Goal: Information Seeking & Learning: Learn about a topic

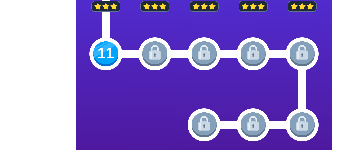
scroll to position [262, 0]
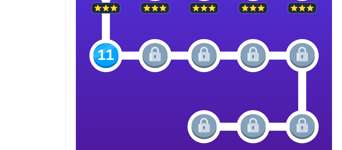
click at [107, 56] on img at bounding box center [105, 55] width 25 height 25
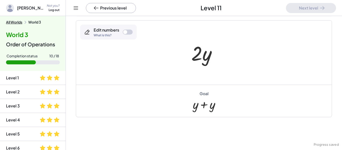
scroll to position [79, 0]
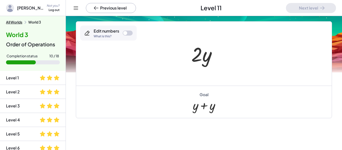
click at [204, 62] on div at bounding box center [206, 54] width 34 height 26
click at [199, 59] on div at bounding box center [206, 54] width 34 height 26
click at [200, 59] on div at bounding box center [206, 54] width 34 height 26
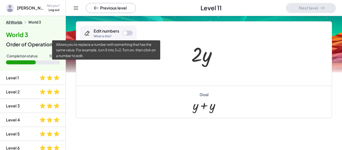
click at [117, 35] on div "What is this?" at bounding box center [107, 36] width 26 height 3
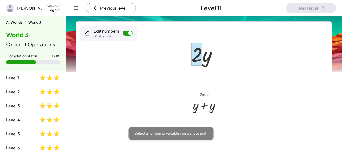
click at [199, 60] on div at bounding box center [196, 54] width 11 height 23
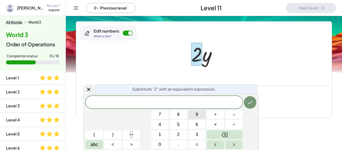
scroll to position [1, 0]
click at [250, 105] on icon "Done" at bounding box center [250, 102] width 6 height 6
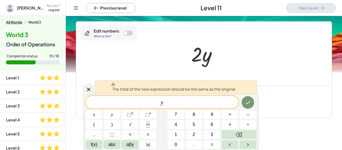
click at [222, 102] on span "y ​" at bounding box center [162, 102] width 153 height 7
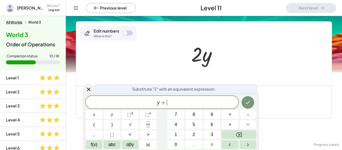
scroll to position [2, 0]
click at [251, 102] on icon "Done" at bounding box center [248, 102] width 6 height 6
click at [253, 104] on button "Done" at bounding box center [248, 102] width 13 height 13
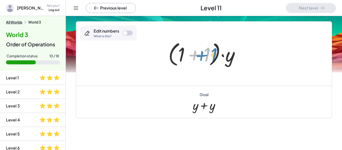
drag, startPoint x: 209, startPoint y: 54, endPoint x: 216, endPoint y: 55, distance: 6.5
click at [216, 55] on div at bounding box center [206, 53] width 80 height 29
click at [230, 58] on div at bounding box center [206, 53] width 80 height 29
click at [129, 34] on div at bounding box center [128, 33] width 10 height 5
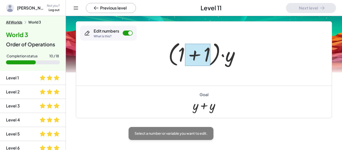
click at [188, 59] on div at bounding box center [198, 55] width 26 height 22
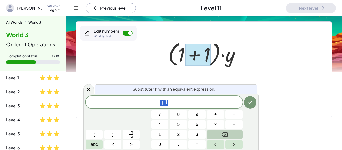
click at [222, 134] on icon "Backspace" at bounding box center [225, 135] width 6 height 6
click at [144, 68] on div at bounding box center [204, 54] width 256 height 64
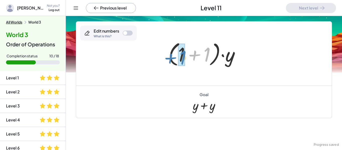
drag, startPoint x: 206, startPoint y: 49, endPoint x: 182, endPoint y: 52, distance: 24.2
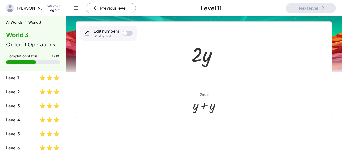
click at [205, 54] on div at bounding box center [206, 54] width 34 height 26
drag, startPoint x: 204, startPoint y: 53, endPoint x: 192, endPoint y: 51, distance: 12.2
drag, startPoint x: 196, startPoint y: 57, endPoint x: 218, endPoint y: 56, distance: 22.1
click at [218, 56] on div at bounding box center [205, 54] width 39 height 26
click at [130, 33] on div at bounding box center [128, 33] width 10 height 5
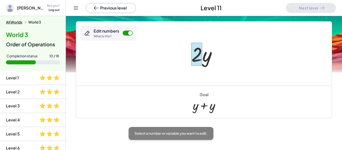
click at [195, 53] on div at bounding box center [196, 54] width 11 height 23
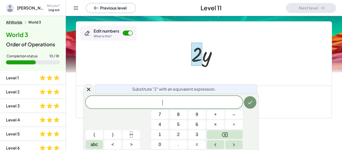
scroll to position [3, 0]
click at [217, 113] on button "+" at bounding box center [215, 114] width 17 height 9
click at [161, 115] on span "7" at bounding box center [160, 114] width 3 height 7
click at [236, 136] on button "Backspace" at bounding box center [225, 134] width 36 height 9
click at [235, 137] on button "Backspace" at bounding box center [225, 134] width 36 height 9
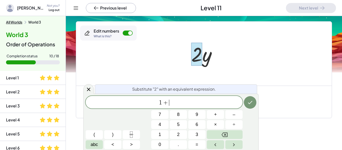
click at [236, 137] on button "Backspace" at bounding box center [225, 134] width 36 height 9
click at [232, 138] on button "Backspace" at bounding box center [225, 134] width 36 height 9
click at [163, 136] on button "1" at bounding box center [159, 134] width 17 height 9
click at [220, 114] on button "+" at bounding box center [215, 114] width 17 height 9
click at [164, 134] on button "1" at bounding box center [159, 134] width 17 height 9
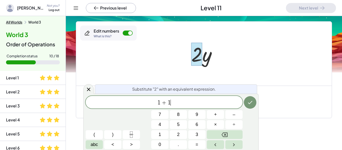
click at [238, 134] on button "Backspace" at bounding box center [225, 134] width 36 height 9
click at [238, 135] on button "Backspace" at bounding box center [225, 134] width 36 height 9
click at [235, 134] on button "Backspace" at bounding box center [225, 134] width 36 height 9
click at [163, 133] on button "1" at bounding box center [159, 134] width 17 height 9
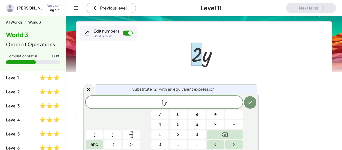
click at [216, 114] on span "+" at bounding box center [215, 114] width 3 height 7
click at [161, 136] on span "1" at bounding box center [160, 134] width 3 height 7
click at [244, 98] on div at bounding box center [250, 102] width 13 height 13
click at [249, 102] on icon "Done" at bounding box center [250, 102] width 6 height 6
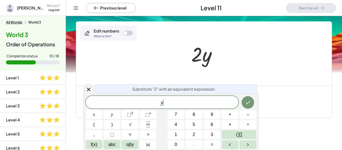
scroll to position [4, 0]
click at [179, 45] on div at bounding box center [204, 54] width 256 height 64
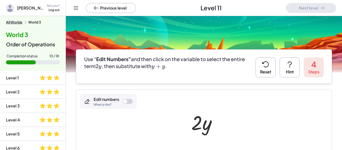
scroll to position [0, 0]
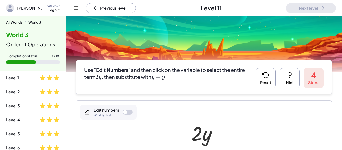
click at [290, 73] on icon at bounding box center [290, 75] width 8 height 8
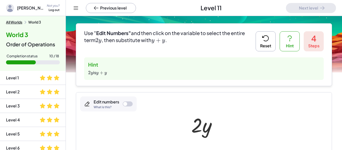
scroll to position [35, 0]
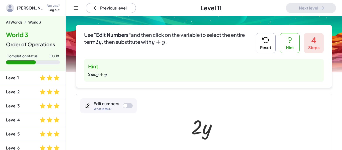
click at [273, 42] on button "Reset" at bounding box center [266, 43] width 20 height 20
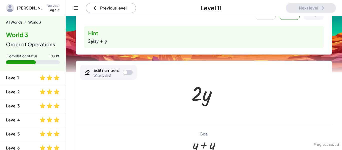
scroll to position [69, 0]
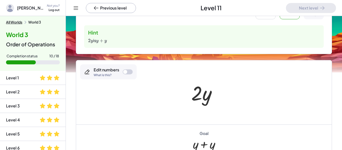
click at [125, 70] on div at bounding box center [125, 72] width 4 height 4
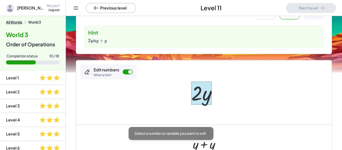
click at [208, 97] on div at bounding box center [201, 92] width 20 height 23
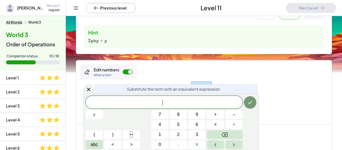
scroll to position [5, 0]
click at [216, 113] on span "+" at bounding box center [215, 114] width 3 height 7
click at [159, 115] on span "7" at bounding box center [160, 114] width 3 height 7
click at [257, 101] on div "Substitute the term with an equivalent expression. y + 7 ​ y 7 8 9 + – 4 5 6 × …" at bounding box center [170, 122] width 175 height 56
click at [196, 102] on span "y + 7" at bounding box center [164, 102] width 157 height 7
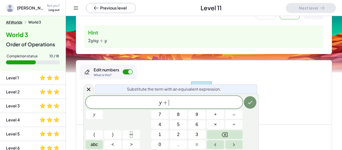
scroll to position [5, 0]
click at [255, 103] on button "Done" at bounding box center [250, 102] width 13 height 13
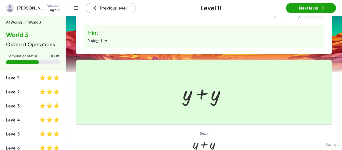
click at [252, 101] on div at bounding box center [171, 75] width 342 height 150
click at [314, 7] on div at bounding box center [171, 75] width 342 height 150
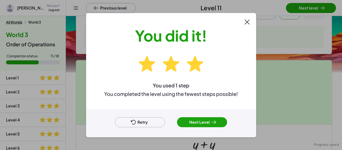
click at [207, 118] on button "Next Level" at bounding box center [202, 122] width 50 height 10
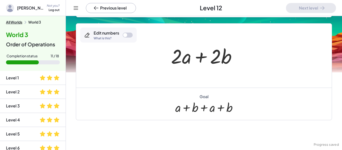
scroll to position [74, 0]
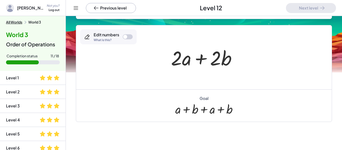
click at [184, 61] on div at bounding box center [206, 58] width 74 height 26
click at [185, 61] on div at bounding box center [206, 58] width 74 height 26
click at [124, 39] on div at bounding box center [128, 36] width 10 height 5
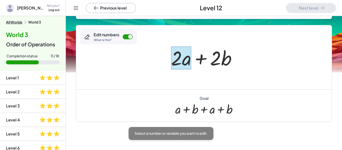
click at [186, 59] on div at bounding box center [181, 57] width 20 height 23
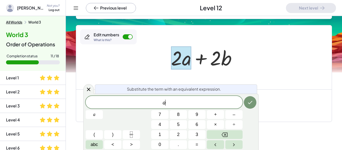
scroll to position [6, 0]
click at [216, 107] on div "a ​" at bounding box center [164, 102] width 157 height 13
click at [218, 114] on button "+" at bounding box center [215, 114] width 17 height 9
click at [253, 103] on button "Done" at bounding box center [250, 102] width 13 height 13
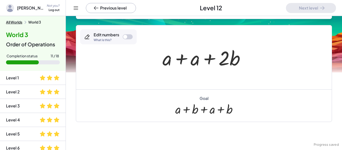
click at [228, 62] on div at bounding box center [205, 58] width 91 height 26
click at [239, 58] on div at bounding box center [205, 58] width 91 height 26
click at [124, 38] on div at bounding box center [125, 37] width 4 height 4
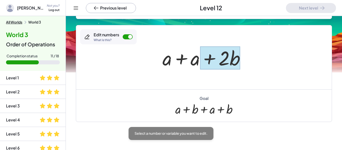
click at [231, 61] on div at bounding box center [220, 57] width 40 height 23
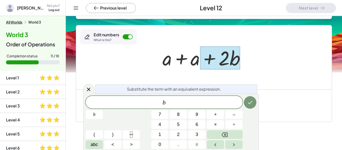
click at [221, 115] on button "+" at bounding box center [215, 114] width 17 height 9
click at [254, 101] on button "Done" at bounding box center [250, 102] width 13 height 13
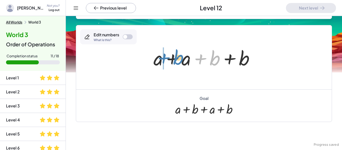
drag, startPoint x: 214, startPoint y: 54, endPoint x: 178, endPoint y: 53, distance: 36.6
click at [178, 53] on div at bounding box center [206, 58] width 110 height 26
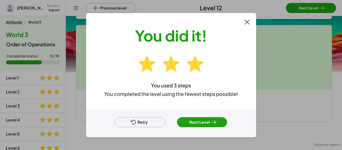
click at [212, 123] on icon at bounding box center [214, 122] width 6 height 6
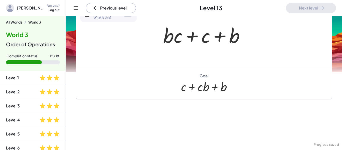
scroll to position [47, 0]
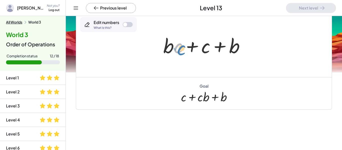
drag, startPoint x: 175, startPoint y: 48, endPoint x: 178, endPoint y: 50, distance: 3.6
click at [178, 50] on div at bounding box center [206, 45] width 90 height 26
drag, startPoint x: 234, startPoint y: 48, endPoint x: 232, endPoint y: 45, distance: 3.4
click at [232, 45] on div at bounding box center [206, 45] width 90 height 26
drag, startPoint x: 170, startPoint y: 48, endPoint x: 213, endPoint y: 52, distance: 43.5
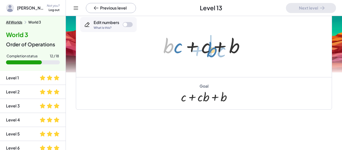
click at [213, 52] on div at bounding box center [206, 45] width 90 height 26
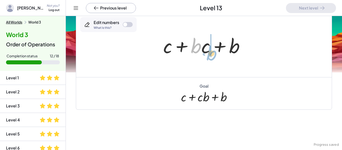
drag, startPoint x: 197, startPoint y: 47, endPoint x: 213, endPoint y: 50, distance: 16.1
click at [213, 50] on div at bounding box center [206, 45] width 90 height 26
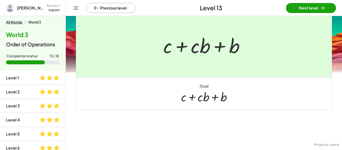
click at [304, 15] on div at bounding box center [171, 75] width 342 height 150
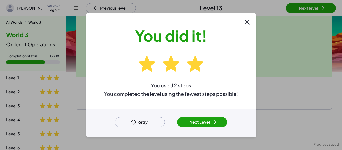
click at [300, 9] on div at bounding box center [171, 75] width 342 height 150
click at [207, 122] on button "Next Level" at bounding box center [202, 122] width 50 height 10
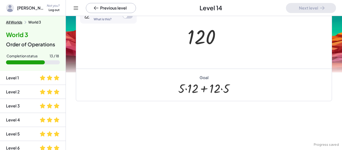
scroll to position [86, 0]
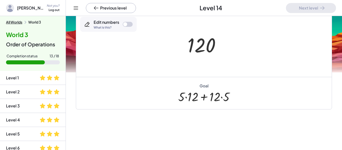
click at [130, 25] on div at bounding box center [128, 24] width 10 height 5
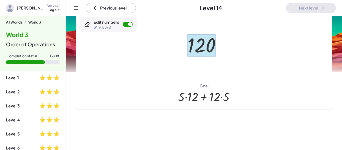
click at [209, 50] on div at bounding box center [202, 45] width 28 height 22
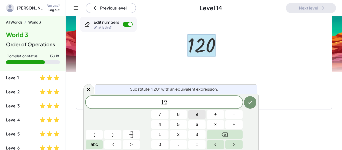
click at [220, 123] on button "×" at bounding box center [215, 124] width 17 height 9
click at [231, 136] on button "Backspace" at bounding box center [225, 134] width 36 height 9
click at [232, 132] on button "Backspace" at bounding box center [225, 134] width 36 height 9
click at [232, 134] on button "Backspace" at bounding box center [225, 134] width 36 height 9
click at [78, 94] on div "Goal + · 5 · 12 + · 12 · 5" at bounding box center [204, 93] width 256 height 32
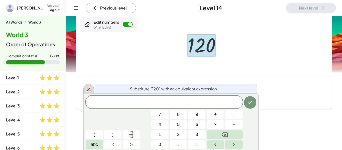
click at [87, 88] on icon at bounding box center [89, 89] width 6 height 6
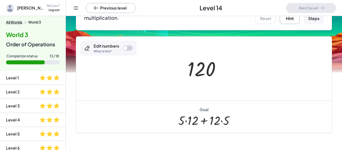
scroll to position [62, 0]
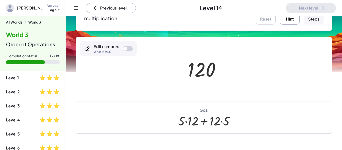
click at [128, 53] on div "Edit numbers What is this?" at bounding box center [108, 48] width 57 height 15
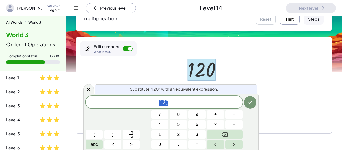
click at [234, 133] on button "Backspace" at bounding box center [225, 134] width 36 height 9
click at [201, 125] on button "6" at bounding box center [196, 124] width 17 height 9
click at [164, 142] on button "0" at bounding box center [159, 144] width 17 height 9
click at [213, 115] on button "+" at bounding box center [215, 114] width 17 height 9
click at [200, 131] on button "3" at bounding box center [196, 134] width 17 height 9
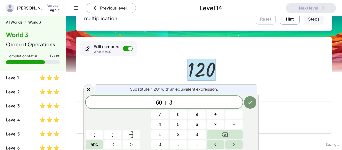
click at [233, 135] on button "Backspace" at bounding box center [225, 134] width 36 height 9
click at [202, 126] on button "6" at bounding box center [196, 124] width 17 height 9
click at [159, 146] on span "0" at bounding box center [160, 144] width 3 height 7
click at [250, 103] on icon "Done" at bounding box center [250, 102] width 5 height 3
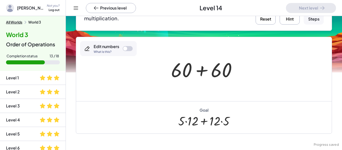
click at [127, 51] on div "Edit numbers What is this?" at bounding box center [108, 48] width 57 height 15
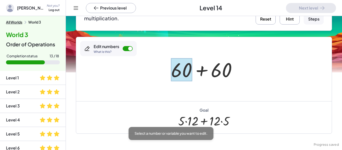
click at [179, 77] on div at bounding box center [181, 69] width 21 height 23
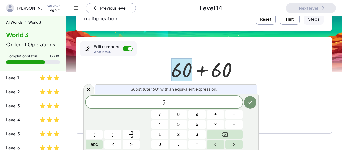
click at [219, 124] on button "×" at bounding box center [215, 124] width 17 height 9
click at [255, 102] on button "Done" at bounding box center [250, 102] width 13 height 13
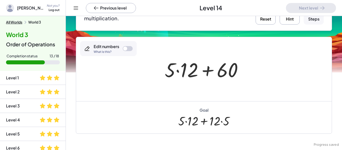
click at [127, 55] on div "Edit numbers What is this?" at bounding box center [108, 48] width 57 height 15
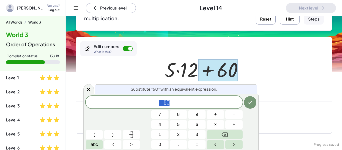
click at [235, 137] on button "Backspace" at bounding box center [225, 134] width 36 height 9
click at [177, 139] on button "2" at bounding box center [178, 134] width 17 height 9
click at [231, 137] on button "Backspace" at bounding box center [225, 134] width 36 height 9
click at [162, 134] on button "1" at bounding box center [159, 134] width 17 height 9
click at [179, 138] on span "2" at bounding box center [178, 134] width 3 height 7
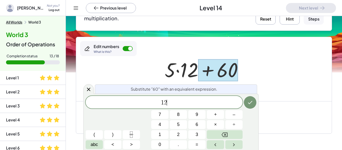
click at [220, 124] on button "×" at bounding box center [215, 124] width 17 height 9
click at [183, 125] on button "5" at bounding box center [178, 124] width 17 height 9
click at [253, 106] on button "Done" at bounding box center [250, 102] width 13 height 13
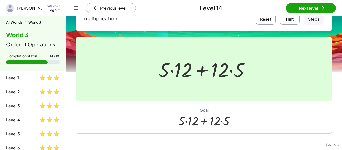
click at [253, 100] on div at bounding box center [171, 75] width 342 height 150
click at [309, 11] on div at bounding box center [171, 75] width 342 height 150
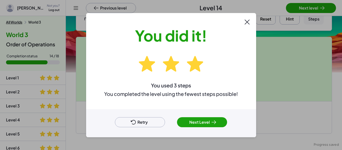
click at [204, 113] on div "Retry Next Level" at bounding box center [171, 123] width 170 height 28
click at [211, 119] on button "Next Level" at bounding box center [202, 122] width 50 height 10
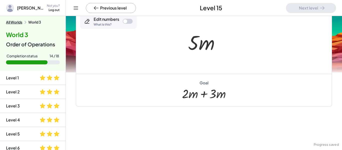
scroll to position [50, 0]
click at [194, 42] on div at bounding box center [206, 43] width 41 height 26
click at [129, 20] on div at bounding box center [128, 21] width 10 height 5
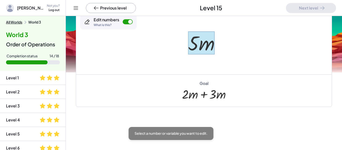
click at [211, 49] on div at bounding box center [201, 42] width 27 height 23
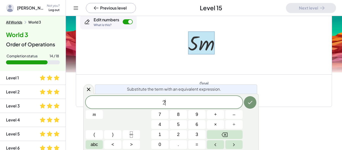
click at [218, 113] on button "+" at bounding box center [215, 114] width 17 height 9
click at [200, 135] on button "3" at bounding box center [196, 134] width 17 height 9
click at [246, 108] on div at bounding box center [250, 102] width 13 height 13
click at [252, 97] on button "Done" at bounding box center [250, 102] width 13 height 13
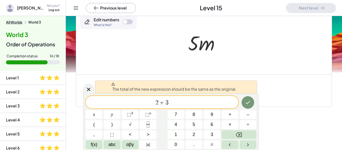
click at [196, 44] on div at bounding box center [206, 43] width 41 height 26
click at [87, 88] on icon at bounding box center [89, 89] width 6 height 6
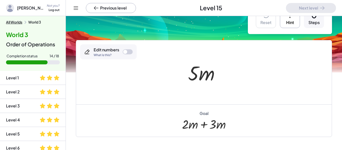
scroll to position [0, 0]
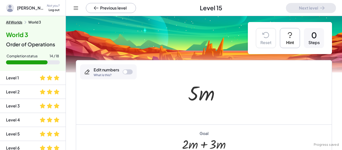
click at [122, 74] on div "Edit numbers What is this?" at bounding box center [108, 71] width 57 height 15
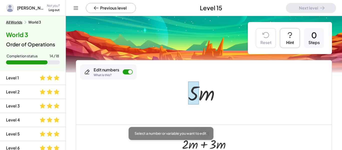
click at [191, 96] on div at bounding box center [193, 92] width 11 height 23
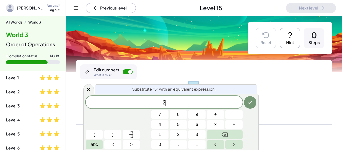
click at [217, 117] on button "+" at bounding box center [215, 114] width 17 height 9
click at [197, 135] on span "3" at bounding box center [197, 134] width 3 height 7
click at [255, 105] on button "Done" at bounding box center [250, 102] width 13 height 13
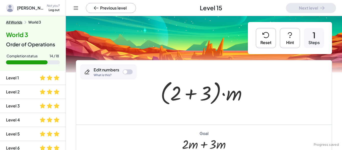
click at [235, 96] on div at bounding box center [205, 92] width 95 height 29
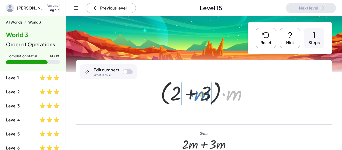
drag, startPoint x: 235, startPoint y: 96, endPoint x: 202, endPoint y: 96, distance: 32.6
click at [202, 96] on div at bounding box center [205, 92] width 95 height 29
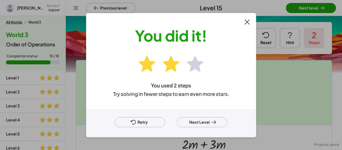
click at [311, 4] on div at bounding box center [171, 75] width 342 height 150
click at [209, 119] on button "Next Level" at bounding box center [202, 122] width 50 height 10
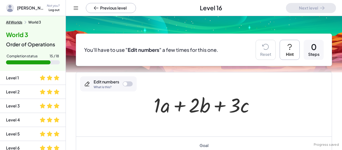
scroll to position [37, 0]
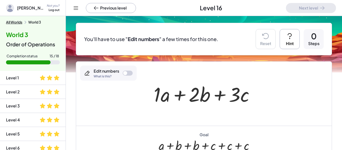
click at [130, 74] on div at bounding box center [128, 73] width 10 height 5
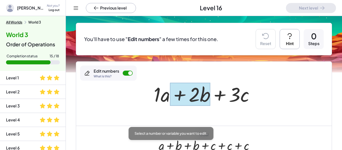
click at [206, 93] on div at bounding box center [190, 94] width 40 height 23
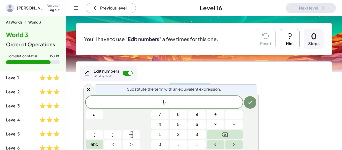
click at [219, 112] on button "+" at bounding box center [215, 114] width 17 height 9
click at [252, 102] on icon "Done" at bounding box center [250, 102] width 6 height 6
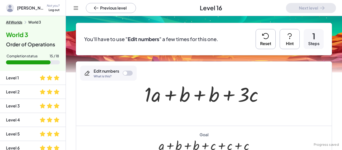
click at [154, 92] on div at bounding box center [206, 94] width 128 height 26
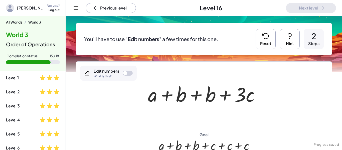
click at [248, 97] on div at bounding box center [206, 94] width 121 height 26
click at [250, 97] on div at bounding box center [206, 94] width 121 height 26
click at [250, 96] on div at bounding box center [206, 94] width 121 height 26
click at [249, 96] on div at bounding box center [206, 94] width 121 height 26
click at [244, 96] on div at bounding box center [206, 94] width 121 height 26
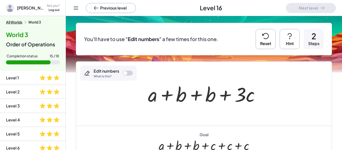
click at [252, 95] on div at bounding box center [206, 94] width 121 height 26
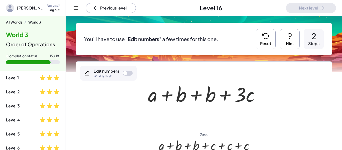
click at [252, 95] on div at bounding box center [206, 94] width 121 height 26
click at [121, 72] on div "Edit numbers What is this?" at bounding box center [108, 73] width 57 height 15
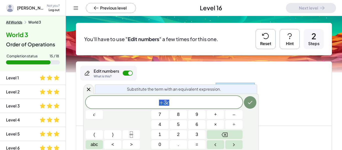
click at [234, 136] on button "Backspace" at bounding box center [225, 134] width 36 height 9
click at [219, 115] on button "+" at bounding box center [215, 114] width 17 height 9
click at [213, 116] on button "+" at bounding box center [215, 114] width 17 height 9
click at [250, 104] on icon "Done" at bounding box center [250, 102] width 6 height 6
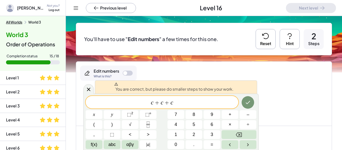
click at [251, 102] on icon "Done" at bounding box center [248, 102] width 6 height 6
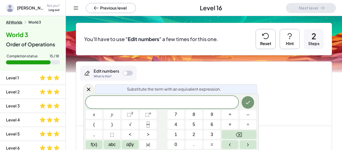
click at [216, 84] on div "Substitute the term with an equivalent expression." at bounding box center [176, 88] width 162 height 9
click at [270, 34] on button "Reset" at bounding box center [266, 39] width 20 height 20
click at [86, 87] on icon at bounding box center [89, 89] width 6 height 6
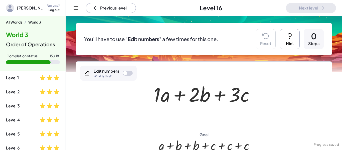
click at [166, 96] on div at bounding box center [205, 94] width 109 height 26
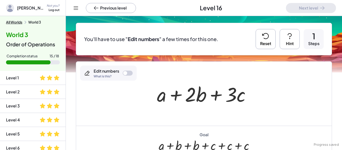
click at [197, 97] on div at bounding box center [206, 94] width 102 height 26
click at [198, 97] on div at bounding box center [206, 94] width 102 height 26
click at [126, 75] on div at bounding box center [125, 73] width 4 height 4
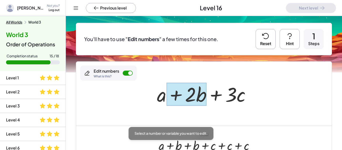
click at [201, 94] on div at bounding box center [187, 94] width 40 height 23
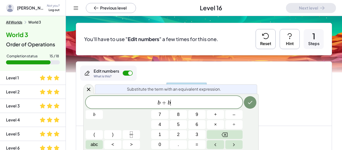
click at [252, 102] on icon "Done" at bounding box center [250, 102] width 6 height 6
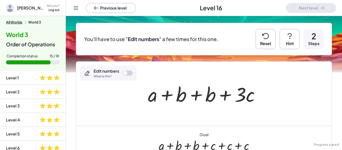
click at [130, 71] on div at bounding box center [128, 73] width 10 height 5
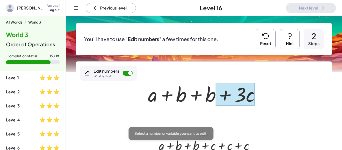
click at [247, 99] on div at bounding box center [235, 94] width 39 height 23
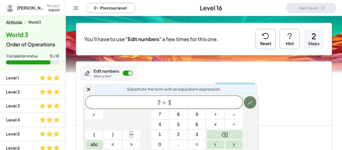
click at [251, 101] on icon "Done" at bounding box center [250, 102] width 6 height 6
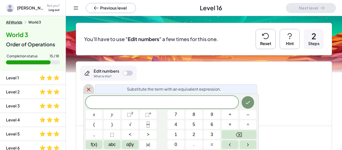
click at [89, 89] on icon at bounding box center [89, 90] width 4 height 4
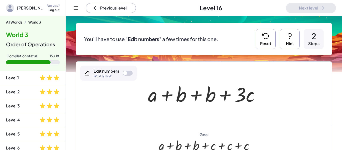
click at [249, 100] on div at bounding box center [206, 94] width 121 height 26
click at [121, 73] on div "Edit numbers What is this?" at bounding box center [108, 73] width 57 height 15
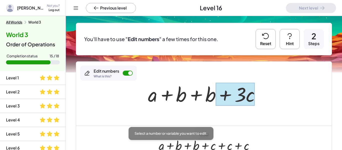
click at [250, 102] on div at bounding box center [235, 94] width 39 height 23
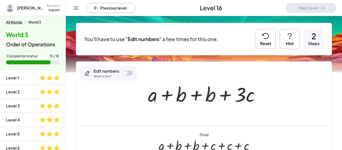
click at [130, 74] on div at bounding box center [128, 73] width 10 height 5
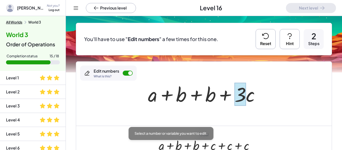
click at [241, 97] on div at bounding box center [241, 94] width 12 height 23
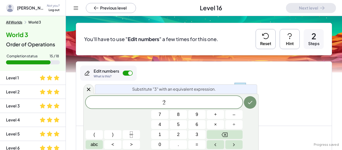
click at [220, 113] on button "+" at bounding box center [215, 114] width 17 height 9
click at [247, 103] on icon "Done" at bounding box center [250, 102] width 6 height 6
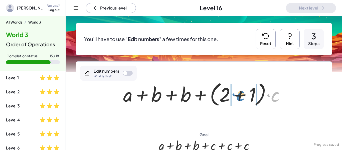
drag, startPoint x: 276, startPoint y: 99, endPoint x: 242, endPoint y: 98, distance: 33.3
click at [242, 98] on div at bounding box center [206, 93] width 170 height 29
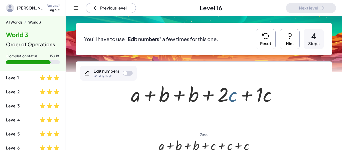
click at [232, 97] on div at bounding box center [206, 94] width 155 height 26
click at [125, 76] on div "Edit numbers What is this?" at bounding box center [108, 73] width 57 height 15
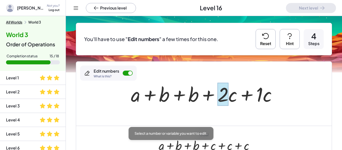
click at [221, 96] on div at bounding box center [223, 94] width 11 height 23
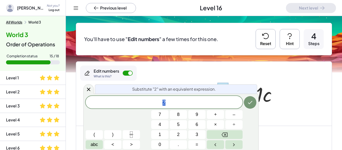
click at [226, 71] on div at bounding box center [204, 94] width 256 height 64
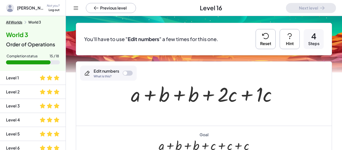
click at [233, 96] on div at bounding box center [206, 94] width 155 height 26
click at [129, 75] on div at bounding box center [128, 73] width 10 height 5
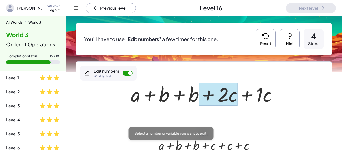
click at [232, 95] on div at bounding box center [218, 94] width 39 height 23
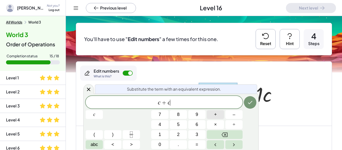
click at [247, 103] on button "Done" at bounding box center [250, 102] width 13 height 13
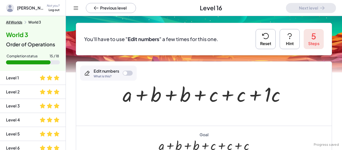
click at [276, 98] on div at bounding box center [205, 94] width 171 height 26
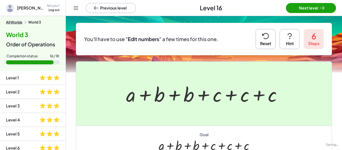
click at [326, 12] on div at bounding box center [171, 75] width 342 height 150
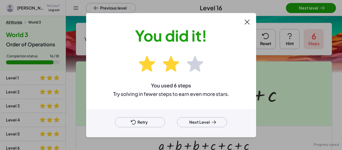
click at [215, 121] on icon at bounding box center [214, 122] width 6 height 6
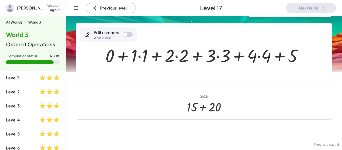
click at [144, 56] on div at bounding box center [206, 54] width 206 height 23
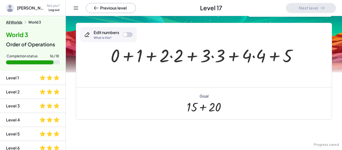
click at [178, 57] on div at bounding box center [205, 54] width 195 height 23
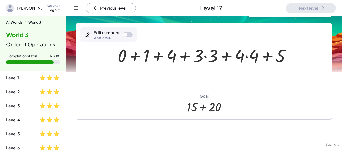
click at [215, 57] on div at bounding box center [205, 54] width 181 height 23
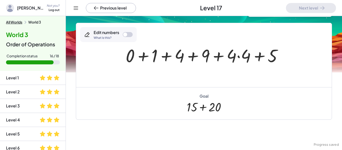
click at [248, 55] on div at bounding box center [205, 54] width 165 height 23
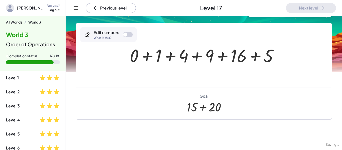
click at [270, 55] on div at bounding box center [206, 54] width 158 height 23
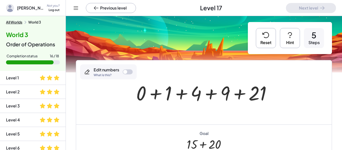
click at [272, 33] on button "Reset" at bounding box center [266, 38] width 20 height 20
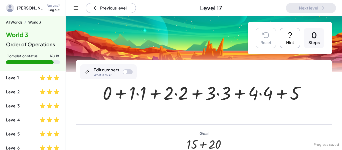
click at [142, 90] on div at bounding box center [205, 92] width 211 height 24
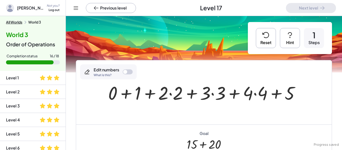
click at [181, 96] on div at bounding box center [206, 92] width 200 height 24
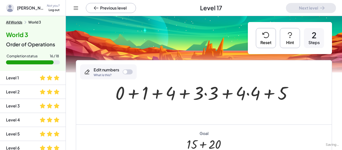
click at [214, 96] on div at bounding box center [206, 92] width 186 height 24
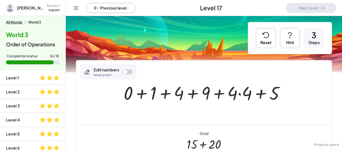
click at [248, 95] on div at bounding box center [206, 92] width 170 height 24
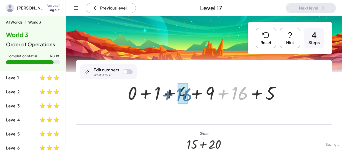
drag, startPoint x: 236, startPoint y: 93, endPoint x: 183, endPoint y: 93, distance: 52.9
click at [183, 93] on div at bounding box center [205, 92] width 161 height 24
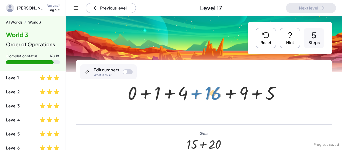
drag, startPoint x: 217, startPoint y: 93, endPoint x: 220, endPoint y: 92, distance: 2.9
click at [220, 92] on div at bounding box center [205, 92] width 161 height 24
click at [271, 37] on button "Reset" at bounding box center [266, 38] width 20 height 20
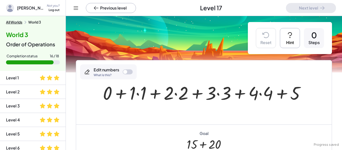
click at [181, 93] on div at bounding box center [205, 92] width 211 height 24
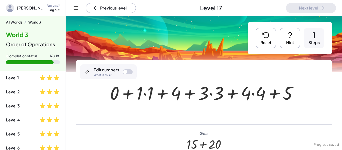
click at [262, 93] on div at bounding box center [205, 92] width 197 height 24
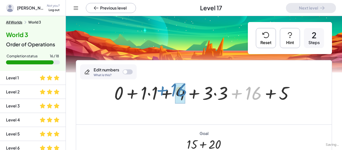
drag, startPoint x: 255, startPoint y: 92, endPoint x: 181, endPoint y: 89, distance: 74.0
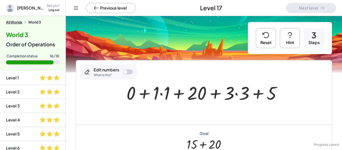
click at [243, 92] on div at bounding box center [206, 92] width 164 height 24
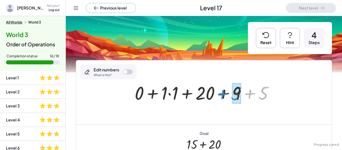
drag, startPoint x: 262, startPoint y: 95, endPoint x: 236, endPoint y: 95, distance: 25.6
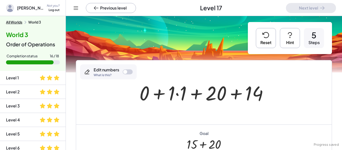
click at [186, 93] on div at bounding box center [206, 93] width 138 height 26
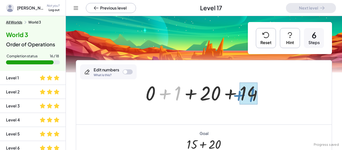
drag, startPoint x: 176, startPoint y: 93, endPoint x: 250, endPoint y: 95, distance: 74.4
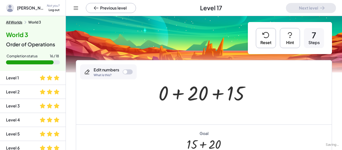
click at [164, 95] on div at bounding box center [206, 93] width 100 height 26
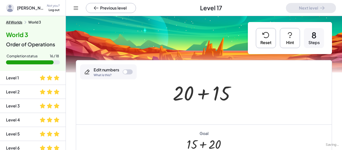
drag, startPoint x: 164, startPoint y: 95, endPoint x: 212, endPoint y: 92, distance: 47.4
click at [212, 92] on div "+ 0 + · 1 · 1 + · 2 · 2 + · 3 · 3 + · 4 · 4 + 5 + 0 + · 1 · 1 + 4 + · 3 · 3 + ·…" at bounding box center [204, 92] width 256 height 64
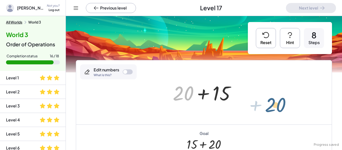
drag, startPoint x: 182, startPoint y: 94, endPoint x: 275, endPoint y: 104, distance: 93.7
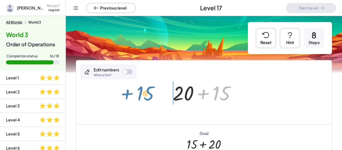
drag, startPoint x: 216, startPoint y: 93, endPoint x: 140, endPoint y: 93, distance: 75.7
click at [140, 93] on div "+ 0 + · 1 · 1 + · 2 · 2 + · 3 · 3 + · 4 · 4 + 5 + 0 + · 1 · 1 + 4 + · 3 · 3 + ·…" at bounding box center [204, 92] width 256 height 64
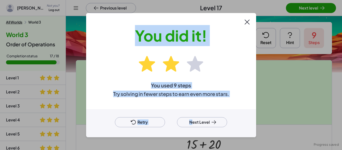
drag, startPoint x: 303, startPoint y: 11, endPoint x: 192, endPoint y: 111, distance: 149.3
click at [192, 111] on div "You did it! You used 9 steps Try solving in fewer steps to earn even more stars…" at bounding box center [171, 75] width 342 height 150
click at [192, 121] on button "Next Level" at bounding box center [202, 122] width 50 height 10
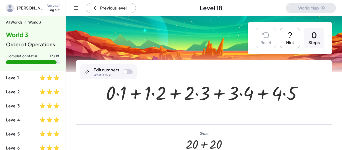
click at [204, 91] on div at bounding box center [205, 92] width 205 height 25
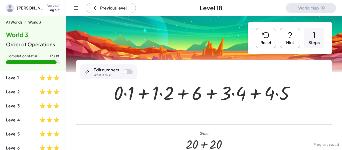
click at [242, 93] on div at bounding box center [206, 92] width 190 height 25
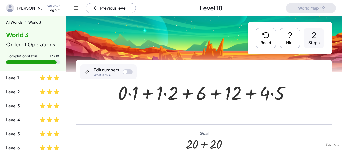
click at [279, 96] on div at bounding box center [205, 92] width 181 height 25
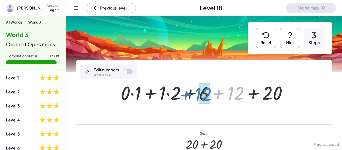
drag, startPoint x: 232, startPoint y: 97, endPoint x: 201, endPoint y: 99, distance: 30.9
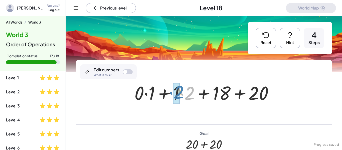
drag, startPoint x: 185, startPoint y: 92, endPoint x: 174, endPoint y: 91, distance: 11.1
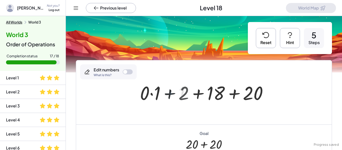
click at [174, 91] on div at bounding box center [206, 92] width 137 height 25
drag, startPoint x: 157, startPoint y: 91, endPoint x: 192, endPoint y: 92, distance: 34.6
click at [192, 92] on div at bounding box center [206, 92] width 137 height 25
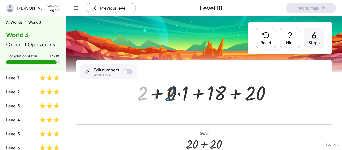
drag, startPoint x: 144, startPoint y: 92, endPoint x: 180, endPoint y: 92, distance: 36.8
click at [180, 92] on div at bounding box center [206, 93] width 143 height 26
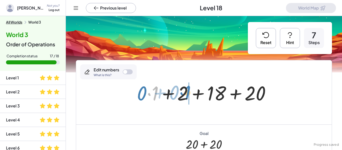
drag, startPoint x: 153, startPoint y: 94, endPoint x: 188, endPoint y: 93, distance: 34.8
click at [188, 93] on div at bounding box center [206, 93] width 143 height 26
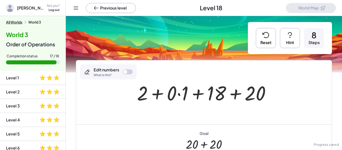
click at [272, 41] on button "Reset" at bounding box center [266, 38] width 20 height 20
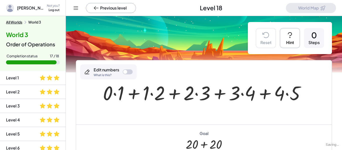
click at [251, 93] on div at bounding box center [205, 92] width 211 height 25
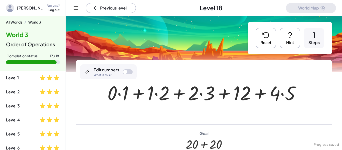
click at [291, 99] on div at bounding box center [206, 92] width 202 height 25
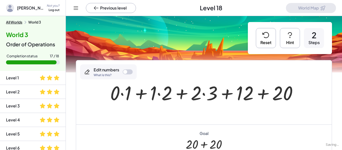
click at [211, 97] on div at bounding box center [206, 92] width 197 height 25
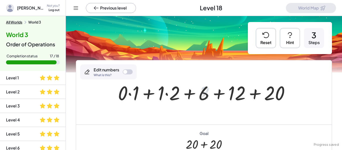
click at [180, 92] on div at bounding box center [205, 92] width 181 height 25
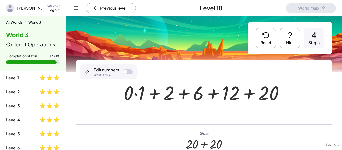
click at [144, 92] on div at bounding box center [205, 92] width 169 height 25
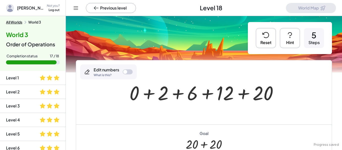
click at [169, 94] on div at bounding box center [206, 92] width 158 height 25
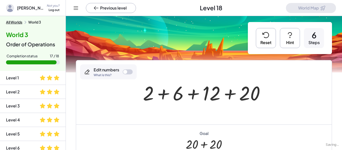
click at [169, 94] on div at bounding box center [206, 93] width 131 height 26
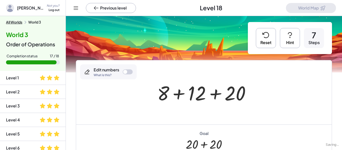
click at [179, 95] on div at bounding box center [206, 93] width 102 height 26
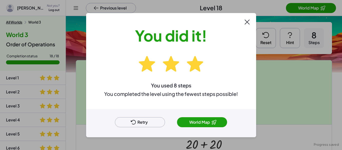
click at [207, 120] on button "World Map" at bounding box center [202, 122] width 50 height 10
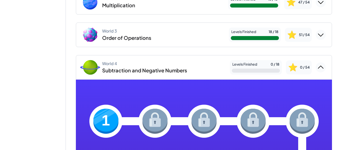
scroll to position [88, 0]
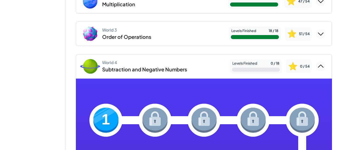
click at [106, 119] on img at bounding box center [105, 120] width 25 height 25
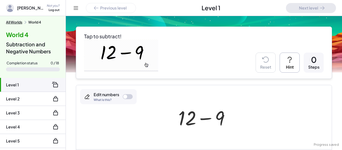
scroll to position [42, 0]
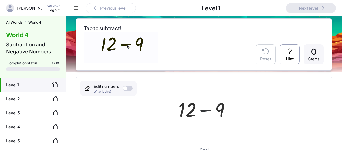
click at [206, 109] on div at bounding box center [206, 109] width 60 height 26
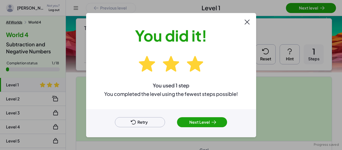
click at [312, 4] on div at bounding box center [171, 75] width 342 height 150
click at [218, 123] on button "Next Level" at bounding box center [202, 122] width 50 height 10
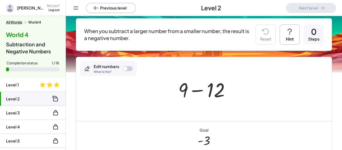
click at [198, 89] on div at bounding box center [206, 89] width 60 height 26
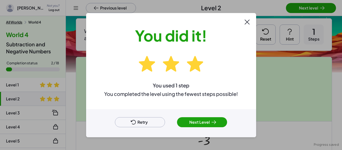
click at [217, 118] on button "Next Level" at bounding box center [202, 122] width 50 height 10
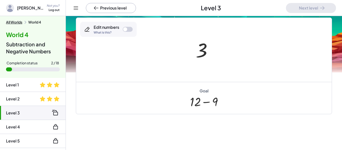
scroll to position [175, 0]
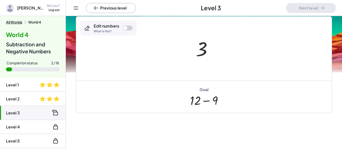
click at [200, 48] on div at bounding box center [205, 48] width 25 height 25
click at [130, 26] on div at bounding box center [128, 28] width 10 height 5
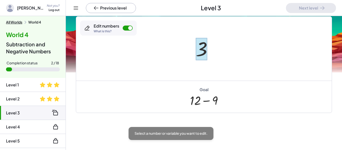
click at [199, 51] on div at bounding box center [202, 49] width 12 height 22
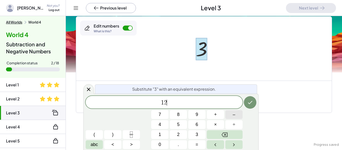
click at [238, 113] on button "–" at bounding box center [233, 114] width 17 height 9
click at [192, 115] on button "9" at bounding box center [196, 114] width 17 height 9
click at [253, 103] on icon "Done" at bounding box center [250, 102] width 6 height 6
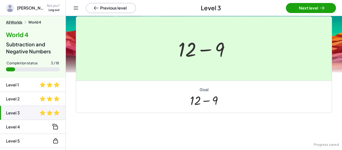
click at [293, 10] on div at bounding box center [171, 75] width 342 height 150
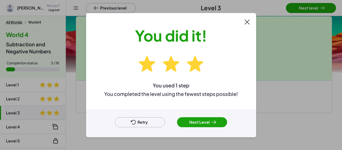
click at [204, 123] on button "Next Level" at bounding box center [202, 122] width 50 height 10
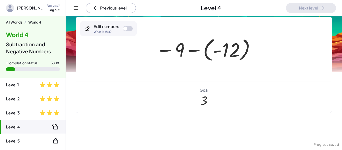
scroll to position [112, 0]
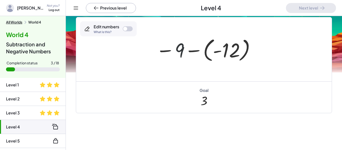
click at [179, 49] on div at bounding box center [206, 50] width 104 height 28
click at [199, 50] on div at bounding box center [206, 50] width 104 height 28
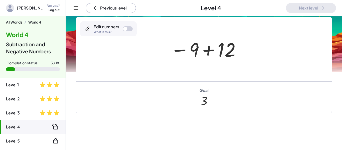
click at [124, 29] on div at bounding box center [125, 29] width 4 height 4
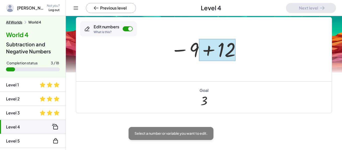
click at [205, 50] on div at bounding box center [217, 50] width 37 height 22
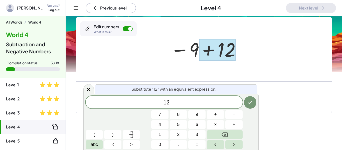
click at [129, 31] on div at bounding box center [128, 28] width 10 height 5
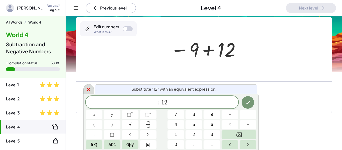
click at [91, 90] on icon at bounding box center [89, 89] width 6 height 6
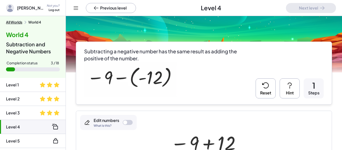
scroll to position [16, 0]
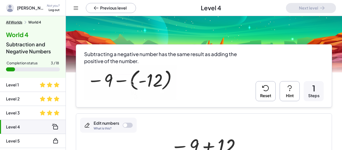
click at [270, 90] on button "Reset" at bounding box center [266, 91] width 20 height 20
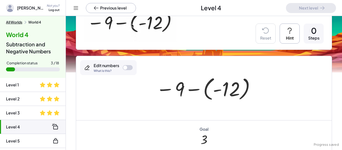
scroll to position [78, 0]
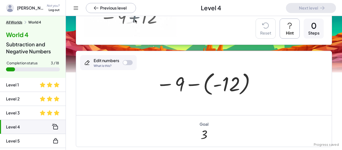
click at [193, 82] on div at bounding box center [206, 83] width 104 height 28
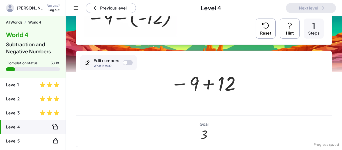
click at [206, 85] on div at bounding box center [206, 83] width 76 height 25
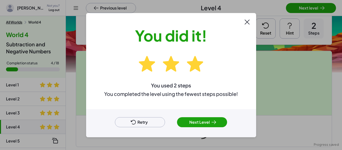
click at [205, 119] on button "Next Level" at bounding box center [202, 122] width 50 height 10
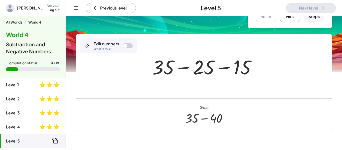
scroll to position [25, 0]
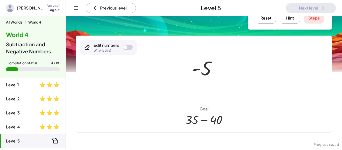
click at [127, 51] on div "Edit numbers What is this?" at bounding box center [108, 47] width 57 height 15
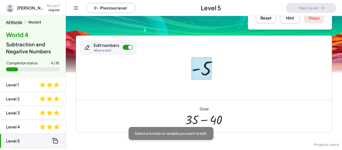
click at [204, 69] on div at bounding box center [202, 68] width 20 height 22
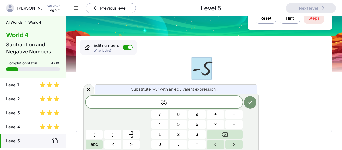
click at [237, 116] on button "–" at bounding box center [233, 114] width 17 height 9
click at [163, 124] on button "4" at bounding box center [159, 124] width 17 height 9
click at [160, 145] on span "0" at bounding box center [160, 144] width 3 height 7
click at [252, 103] on icon "Done" at bounding box center [250, 102] width 6 height 6
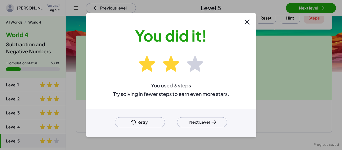
click at [209, 125] on button "Next Level" at bounding box center [202, 122] width 50 height 10
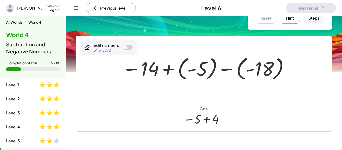
click at [168, 68] on div at bounding box center [206, 68] width 172 height 28
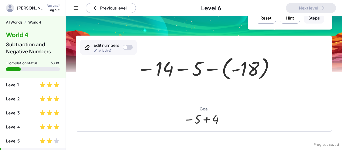
click at [212, 70] on div at bounding box center [205, 68] width 143 height 28
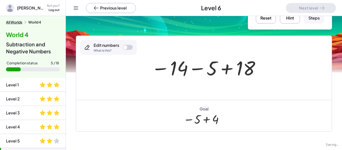
click at [198, 68] on div at bounding box center [206, 68] width 114 height 25
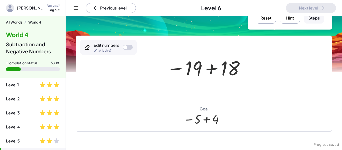
click at [212, 71] on div at bounding box center [206, 68] width 84 height 25
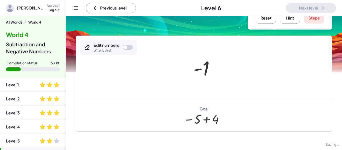
click at [124, 45] on div at bounding box center [128, 47] width 10 height 5
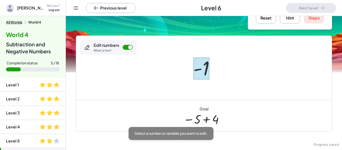
click at [206, 72] on div at bounding box center [201, 68] width 16 height 22
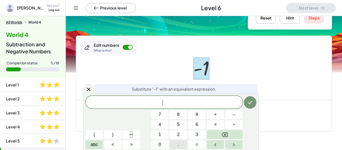
click at [236, 113] on button "–" at bounding box center [233, 114] width 17 height 9
click at [183, 126] on button "5" at bounding box center [178, 124] width 17 height 9
click at [220, 114] on button "+" at bounding box center [215, 114] width 17 height 9
click at [164, 126] on button "4" at bounding box center [159, 124] width 17 height 9
click at [248, 103] on icon "Done" at bounding box center [250, 102] width 6 height 6
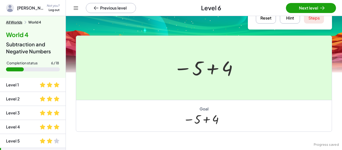
click at [319, 11] on div at bounding box center [171, 75] width 342 height 150
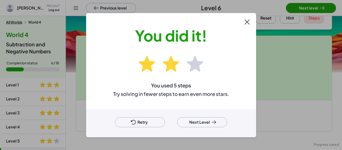
click at [214, 118] on button "Next Level" at bounding box center [202, 122] width 50 height 10
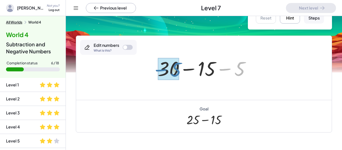
drag, startPoint x: 237, startPoint y: 69, endPoint x: 173, endPoint y: 71, distance: 64.4
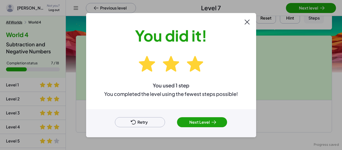
click at [207, 122] on button "Next Level" at bounding box center [202, 122] width 50 height 10
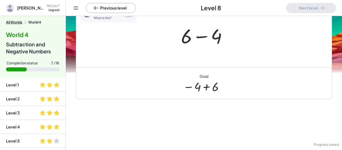
scroll to position [137, 0]
click at [204, 37] on div at bounding box center [206, 36] width 55 height 26
click at [125, 17] on div at bounding box center [125, 16] width 4 height 4
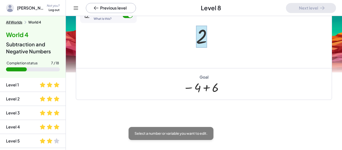
click at [200, 35] on div at bounding box center [201, 37] width 11 height 22
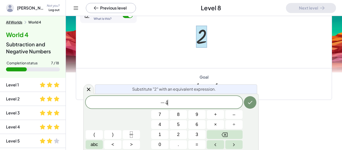
click at [239, 108] on div "− 4 ​" at bounding box center [164, 102] width 157 height 13
click at [239, 113] on button "–" at bounding box center [233, 114] width 17 height 9
click at [231, 136] on button "Backspace" at bounding box center [225, 134] width 36 height 9
click at [221, 113] on button "+" at bounding box center [215, 114] width 17 height 9
click at [199, 126] on button "6" at bounding box center [196, 124] width 17 height 9
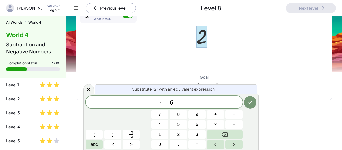
click at [251, 104] on icon "Done" at bounding box center [250, 102] width 6 height 6
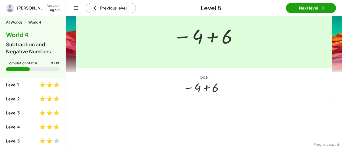
click at [325, 9] on div at bounding box center [171, 75] width 342 height 150
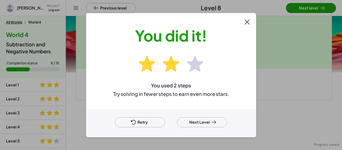
click at [221, 117] on button "Next Level" at bounding box center [202, 122] width 50 height 10
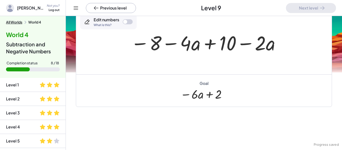
scroll to position [31, 0]
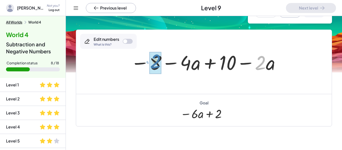
drag, startPoint x: 262, startPoint y: 62, endPoint x: 156, endPoint y: 61, distance: 105.2
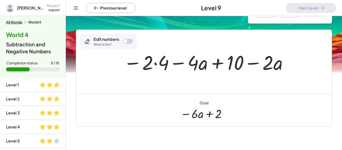
click at [262, 16] on button "Reset" at bounding box center [266, 7] width 20 height 20
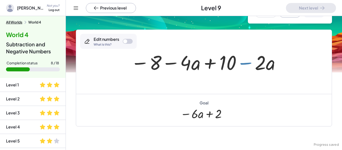
drag, startPoint x: 248, startPoint y: 62, endPoint x: 250, endPoint y: 65, distance: 3.8
click at [250, 65] on div at bounding box center [205, 62] width 155 height 26
drag, startPoint x: 261, startPoint y: 62, endPoint x: 265, endPoint y: 66, distance: 5.0
click at [265, 66] on div at bounding box center [205, 62] width 155 height 26
drag, startPoint x: 273, startPoint y: 64, endPoint x: 277, endPoint y: 63, distance: 4.2
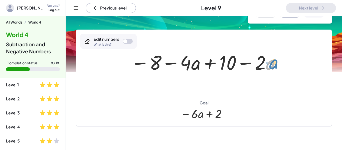
click at [277, 63] on div at bounding box center [205, 62] width 155 height 26
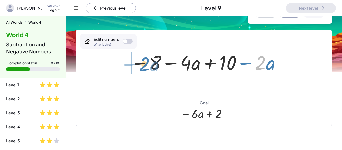
drag, startPoint x: 265, startPoint y: 61, endPoint x: 148, endPoint y: 62, distance: 116.5
click at [148, 62] on div at bounding box center [205, 62] width 155 height 26
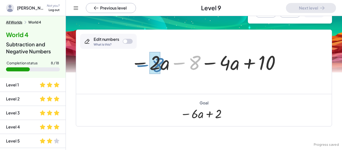
drag, startPoint x: 200, startPoint y: 60, endPoint x: 163, endPoint y: 62, distance: 36.9
click at [163, 62] on div at bounding box center [205, 62] width 155 height 26
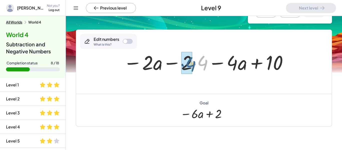
drag, startPoint x: 201, startPoint y: 57, endPoint x: 165, endPoint y: 56, distance: 36.9
click at [165, 56] on div at bounding box center [206, 62] width 170 height 26
click at [193, 64] on div at bounding box center [206, 62] width 170 height 26
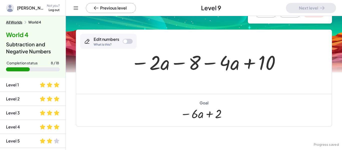
click at [217, 62] on div at bounding box center [205, 62] width 155 height 26
click at [212, 62] on div at bounding box center [205, 62] width 155 height 26
click at [247, 63] on div at bounding box center [205, 62] width 155 height 26
click at [178, 61] on div at bounding box center [205, 62] width 155 height 26
click at [165, 63] on div at bounding box center [205, 62] width 155 height 26
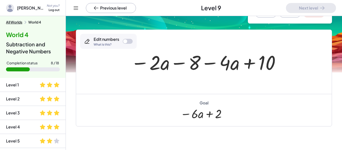
click at [256, 17] on div "Reset Hint 3 Steps" at bounding box center [290, 7] width 68 height 20
click at [258, 17] on button "Reset" at bounding box center [266, 7] width 20 height 20
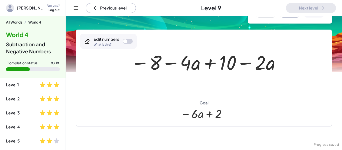
click at [168, 63] on div at bounding box center [205, 62] width 155 height 26
click at [216, 61] on div at bounding box center [205, 62] width 155 height 26
click at [254, 64] on div at bounding box center [205, 62] width 155 height 26
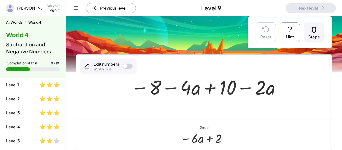
scroll to position [7, 0]
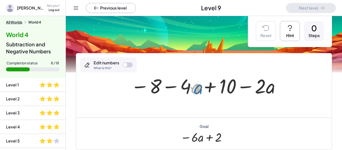
click at [197, 89] on div at bounding box center [205, 86] width 155 height 26
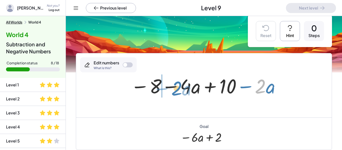
drag, startPoint x: 258, startPoint y: 88, endPoint x: 174, endPoint y: 90, distance: 83.4
click at [174, 90] on div at bounding box center [205, 86] width 155 height 26
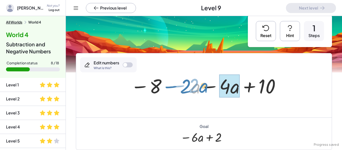
drag, startPoint x: 192, startPoint y: 88, endPoint x: 195, endPoint y: 85, distance: 4.4
click at [195, 85] on div at bounding box center [205, 86] width 155 height 26
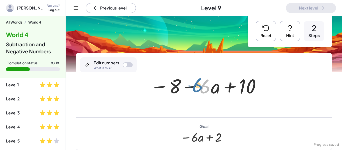
drag, startPoint x: 204, startPoint y: 88, endPoint x: 200, endPoint y: 87, distance: 4.2
click at [200, 87] on div at bounding box center [206, 86] width 116 height 26
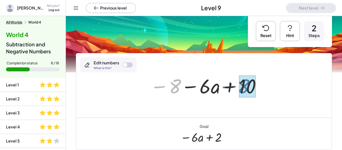
drag, startPoint x: 176, startPoint y: 86, endPoint x: 244, endPoint y: 86, distance: 68.4
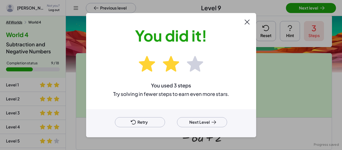
click at [295, 9] on div at bounding box center [171, 75] width 342 height 150
click at [201, 122] on button "Next Level" at bounding box center [202, 122] width 50 height 10
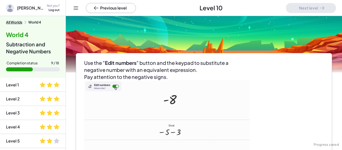
click at [162, 99] on img at bounding box center [167, 131] width 166 height 102
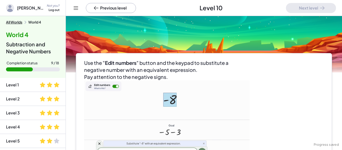
click at [156, 93] on img at bounding box center [167, 131] width 166 height 102
click at [150, 87] on img at bounding box center [167, 131] width 166 height 102
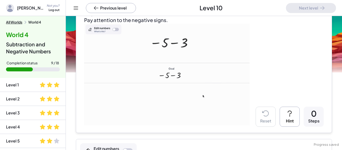
click at [240, 135] on div "Use the " Edit numbers " button and the keypad to substitute a negative number …" at bounding box center [204, 93] width 276 height 283
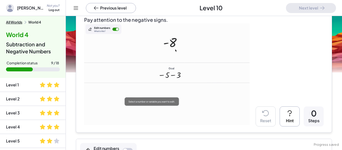
click at [236, 119] on img at bounding box center [167, 74] width 166 height 102
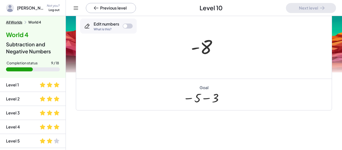
scroll to position [188, 0]
click at [127, 29] on div "Edit numbers What is this?" at bounding box center [108, 26] width 57 height 15
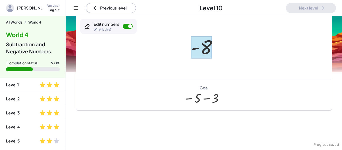
click at [211, 46] on div at bounding box center [201, 47] width 21 height 22
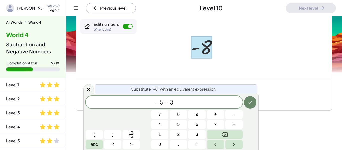
click at [254, 98] on button "Done" at bounding box center [250, 102] width 13 height 13
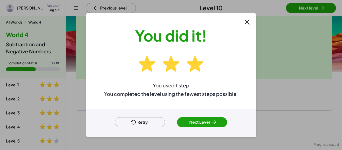
click at [210, 126] on button "Next Level" at bounding box center [202, 122] width 50 height 10
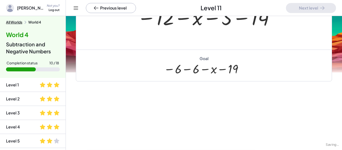
scroll to position [113, 0]
click at [196, 72] on div at bounding box center [200, 68] width 72 height 13
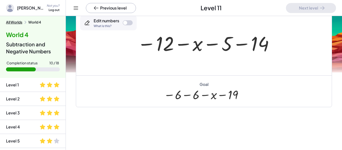
scroll to position [87, 0]
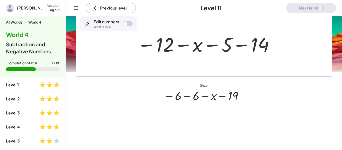
click at [133, 22] on div "Edit numbers What is this?" at bounding box center [108, 23] width 57 height 15
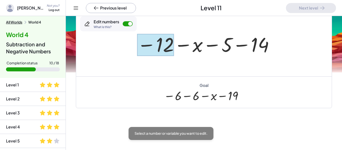
click at [163, 42] on div at bounding box center [155, 45] width 37 height 22
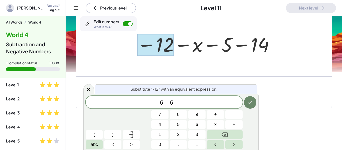
click at [251, 101] on icon "Done" at bounding box center [250, 102] width 6 height 6
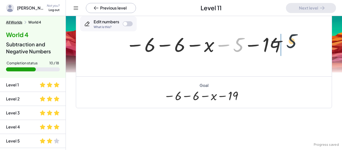
drag, startPoint x: 235, startPoint y: 48, endPoint x: 295, endPoint y: 44, distance: 59.6
click at [295, 44] on div "− 12 − x − 5 − 14 − 5 − x − 5 − 14 − 6 − 6" at bounding box center [204, 44] width 256 height 64
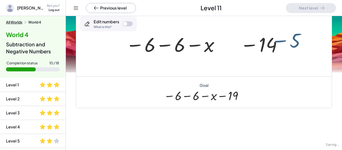
click at [293, 44] on div at bounding box center [204, 44] width 256 height 64
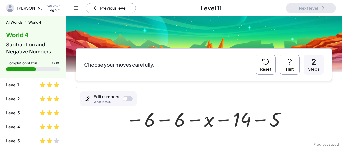
scroll to position [0, 0]
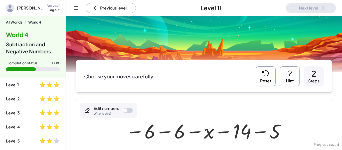
click at [267, 73] on icon at bounding box center [266, 73] width 8 height 8
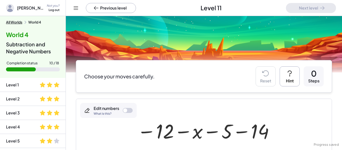
click at [124, 107] on div "Edit numbers What is this?" at bounding box center [108, 110] width 57 height 15
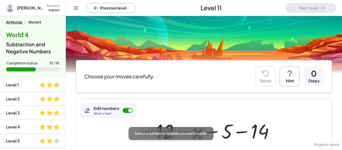
click at [166, 128] on div "Select a number or variable you want to edit." at bounding box center [171, 133] width 85 height 13
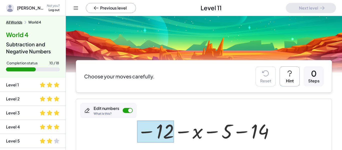
click at [168, 125] on div at bounding box center [155, 131] width 37 height 22
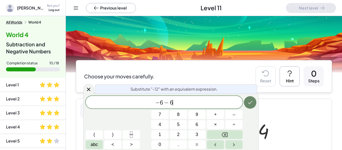
click at [253, 100] on icon "Done" at bounding box center [250, 102] width 6 height 6
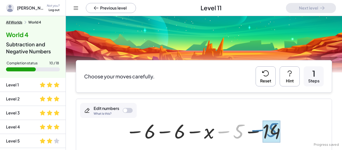
drag, startPoint x: 240, startPoint y: 129, endPoint x: 275, endPoint y: 128, distance: 34.1
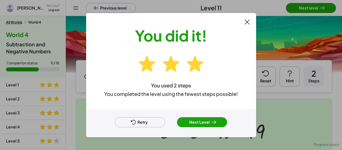
click at [221, 121] on button "Next Level" at bounding box center [202, 122] width 50 height 10
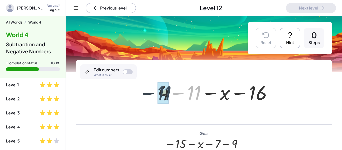
drag, startPoint x: 196, startPoint y: 89, endPoint x: 166, endPoint y: 90, distance: 30.3
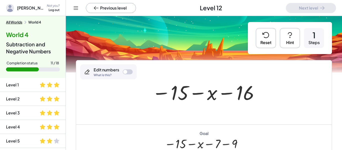
click at [129, 74] on div at bounding box center [128, 71] width 10 height 5
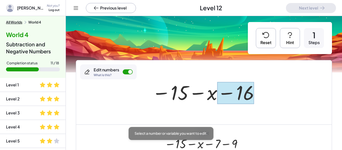
click at [239, 90] on div at bounding box center [235, 93] width 37 height 22
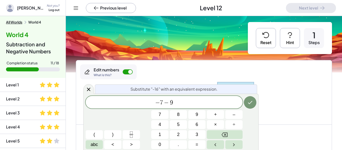
click at [245, 96] on div at bounding box center [250, 102] width 13 height 13
click at [247, 98] on button "Done" at bounding box center [250, 102] width 13 height 13
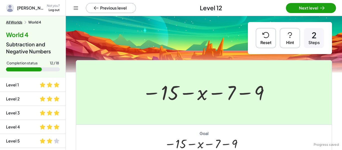
click at [306, 11] on div at bounding box center [171, 75] width 342 height 150
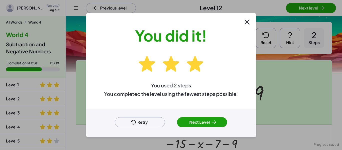
click at [195, 118] on button "Next Level" at bounding box center [202, 122] width 50 height 10
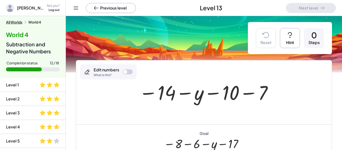
click at [133, 71] on div at bounding box center [128, 71] width 10 height 5
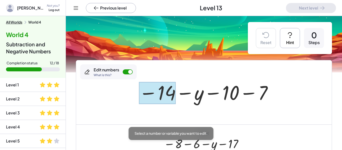
click at [159, 86] on div at bounding box center [157, 93] width 37 height 22
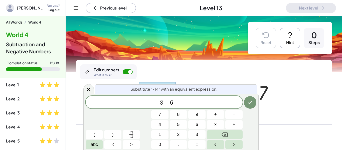
click at [245, 103] on button "Done" at bounding box center [250, 102] width 13 height 13
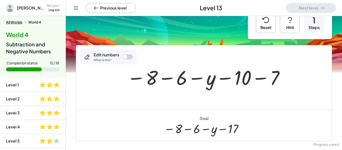
scroll to position [16, 0]
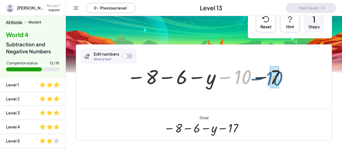
drag, startPoint x: 246, startPoint y: 75, endPoint x: 281, endPoint y: 77, distance: 35.4
click at [281, 77] on div at bounding box center [206, 76] width 163 height 25
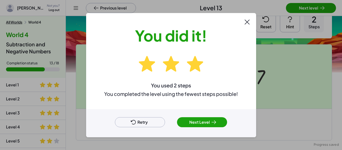
click at [195, 120] on button "Next Level" at bounding box center [202, 122] width 50 height 10
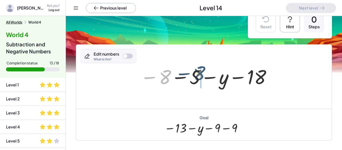
drag, startPoint x: 168, startPoint y: 77, endPoint x: 203, endPoint y: 74, distance: 36.0
click at [203, 74] on div at bounding box center [206, 76] width 137 height 25
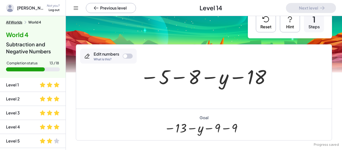
click at [266, 28] on button "Reset" at bounding box center [266, 22] width 20 height 20
click at [166, 74] on div at bounding box center [206, 76] width 137 height 25
click at [178, 77] on div at bounding box center [206, 76] width 137 height 25
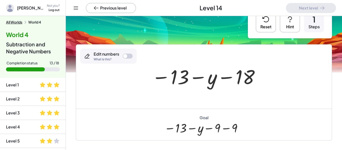
click at [128, 59] on div "Edit numbers What is this?" at bounding box center [108, 56] width 57 height 15
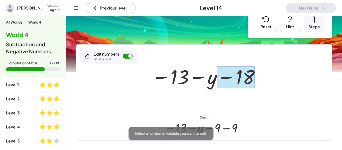
click at [238, 73] on div at bounding box center [236, 77] width 38 height 22
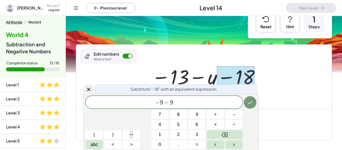
click at [249, 105] on icon "Done" at bounding box center [250, 102] width 6 height 6
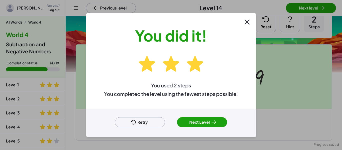
click at [325, 9] on div at bounding box center [171, 75] width 342 height 150
click at [207, 124] on button "Next Level" at bounding box center [202, 122] width 50 height 10
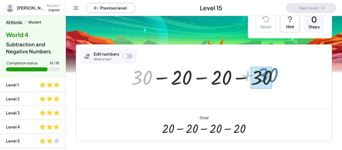
drag, startPoint x: 147, startPoint y: 78, endPoint x: 272, endPoint y: 76, distance: 125.0
click at [272, 76] on div at bounding box center [206, 77] width 155 height 26
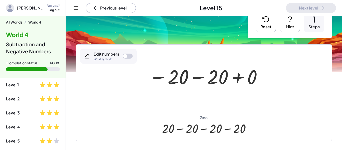
click at [257, 27] on button "Reset" at bounding box center [266, 22] width 20 height 20
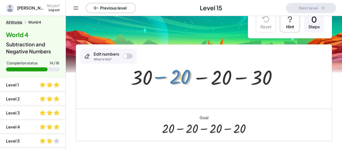
click at [177, 79] on div at bounding box center [206, 77] width 155 height 26
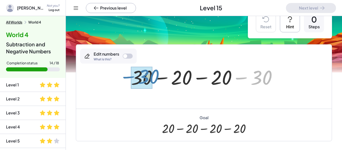
drag, startPoint x: 258, startPoint y: 79, endPoint x: 145, endPoint y: 78, distance: 113.0
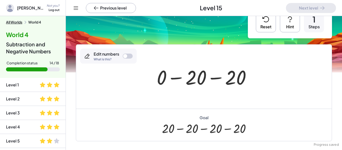
click at [127, 54] on div at bounding box center [128, 56] width 10 height 5
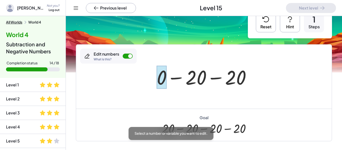
click at [163, 81] on div at bounding box center [162, 77] width 10 height 23
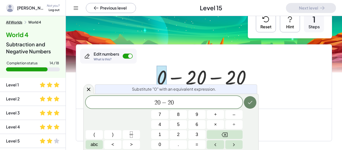
click at [252, 107] on button "Done" at bounding box center [250, 102] width 13 height 13
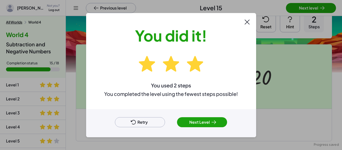
click at [301, 8] on div at bounding box center [171, 75] width 342 height 150
click at [193, 124] on button "Next Level" at bounding box center [202, 122] width 50 height 10
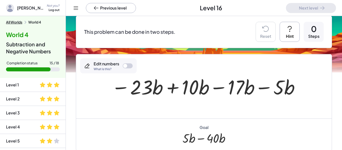
scroll to position [52, 0]
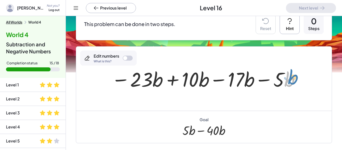
click at [290, 82] on div at bounding box center [206, 79] width 194 height 26
click at [284, 79] on div at bounding box center [206, 79] width 194 height 26
drag, startPoint x: 236, startPoint y: 84, endPoint x: 234, endPoint y: 85, distance: 2.6
click at [234, 85] on div at bounding box center [206, 79] width 194 height 26
click at [169, 81] on div at bounding box center [206, 79] width 194 height 26
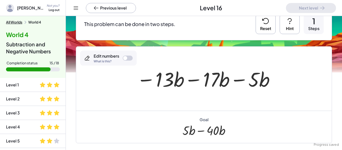
click at [197, 81] on div at bounding box center [206, 79] width 144 height 26
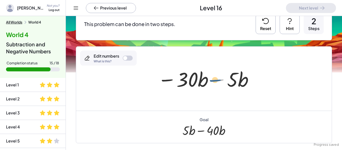
drag, startPoint x: 217, startPoint y: 79, endPoint x: 214, endPoint y: 79, distance: 3.0
click at [214, 79] on div at bounding box center [205, 79] width 101 height 26
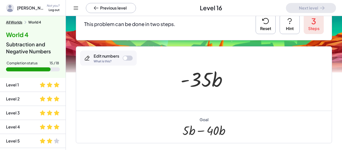
click at [129, 57] on div at bounding box center [128, 58] width 10 height 5
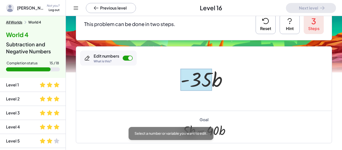
click at [205, 78] on div at bounding box center [196, 80] width 31 height 22
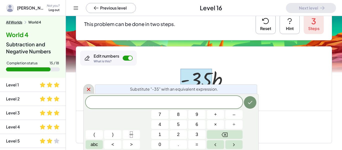
click at [94, 91] on div at bounding box center [88, 89] width 11 height 10
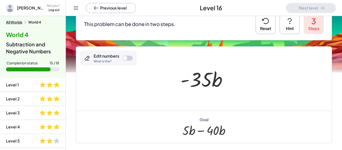
click at [126, 60] on div at bounding box center [128, 58] width 10 height 5
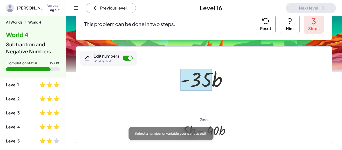
click at [192, 87] on div at bounding box center [196, 80] width 31 height 22
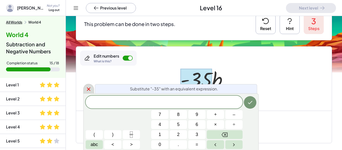
click at [88, 89] on icon at bounding box center [89, 89] width 4 height 4
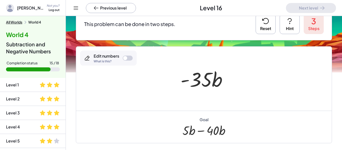
click at [128, 57] on div at bounding box center [128, 58] width 10 height 5
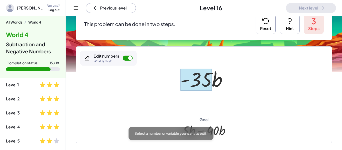
click at [206, 77] on div at bounding box center [196, 80] width 31 height 22
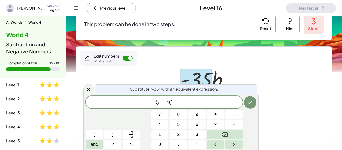
click at [246, 107] on div at bounding box center [250, 102] width 13 height 13
click at [255, 105] on button "Done" at bounding box center [250, 102] width 13 height 13
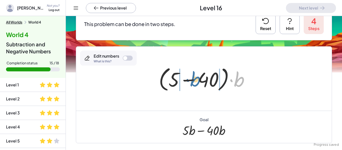
drag, startPoint x: 238, startPoint y: 78, endPoint x: 195, endPoint y: 78, distance: 43.6
click at [195, 78] on div at bounding box center [205, 78] width 99 height 29
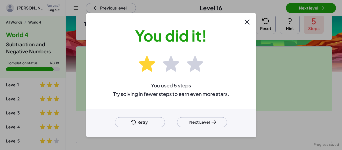
click at [308, 9] on div at bounding box center [171, 75] width 342 height 150
click at [210, 124] on button "Next Level" at bounding box center [202, 122] width 50 height 10
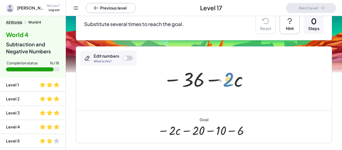
click at [232, 82] on div at bounding box center [206, 79] width 90 height 26
click at [124, 59] on div at bounding box center [125, 58] width 4 height 4
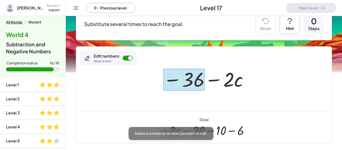
click at [191, 73] on div at bounding box center [183, 80] width 41 height 22
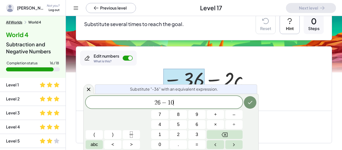
click at [246, 101] on button "Done" at bounding box center [250, 102] width 13 height 13
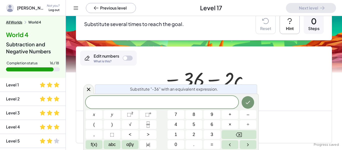
click at [92, 84] on div at bounding box center [204, 79] width 256 height 64
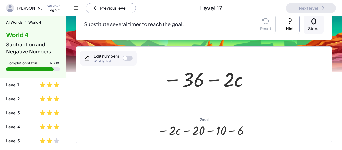
click at [213, 81] on div at bounding box center [206, 79] width 90 height 26
click at [177, 80] on div at bounding box center [206, 79] width 90 height 26
click at [130, 57] on div at bounding box center [128, 58] width 10 height 5
